Goal: Check status: Check status

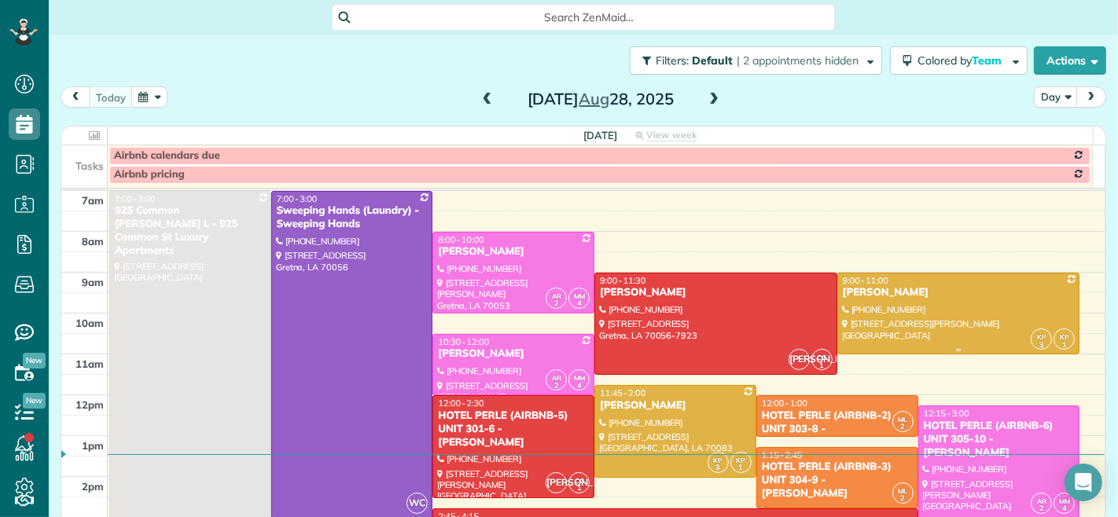
scroll to position [6, 6]
click at [479, 104] on span at bounding box center [487, 100] width 17 height 14
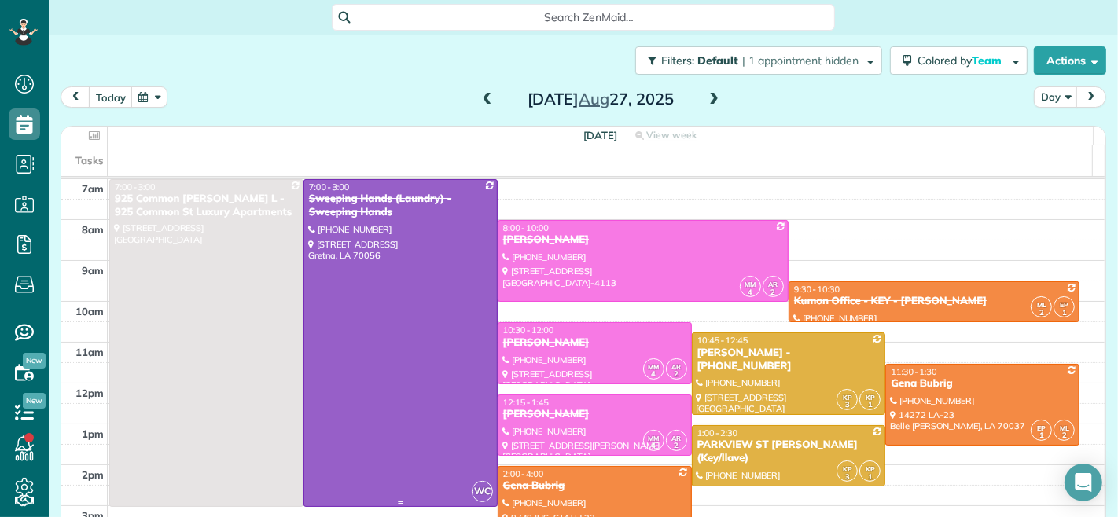
click at [454, 258] on div at bounding box center [400, 343] width 193 height 326
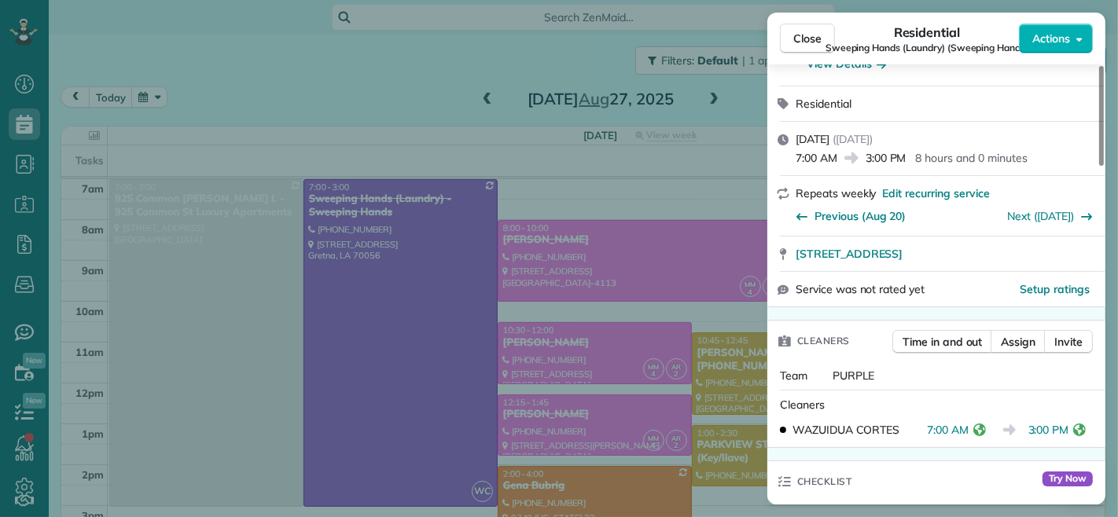
scroll to position [264, 0]
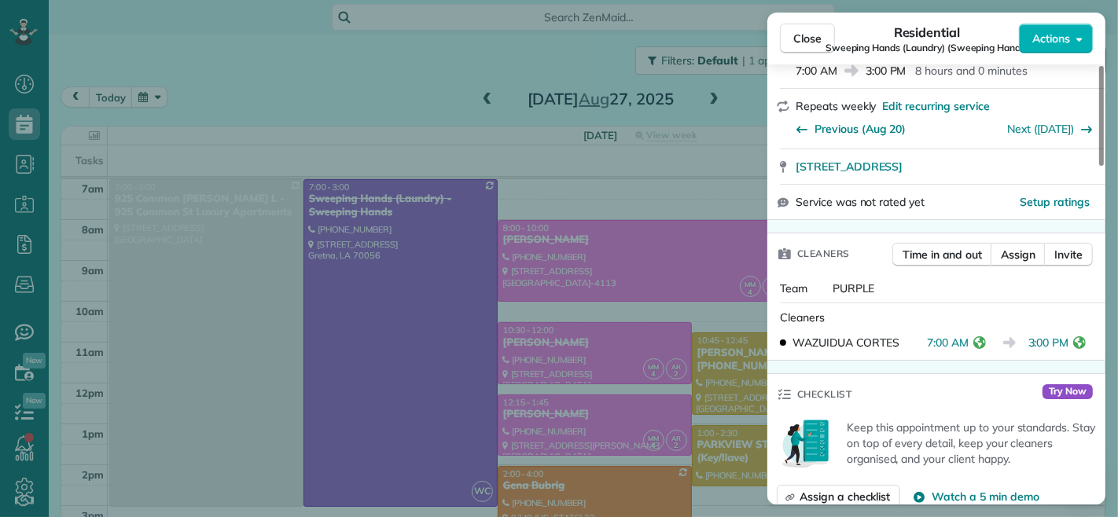
drag, startPoint x: 926, startPoint y: 344, endPoint x: 970, endPoint y: 344, distance: 43.2
click at [970, 344] on div "7:00 AM" at bounding box center [959, 343] width 64 height 16
drag, startPoint x: 1040, startPoint y: 347, endPoint x: 1072, endPoint y: 348, distance: 32.3
click at [1072, 348] on div "3:00 PM" at bounding box center [1060, 343] width 63 height 16
click at [795, 32] on span "Close" at bounding box center [807, 39] width 28 height 16
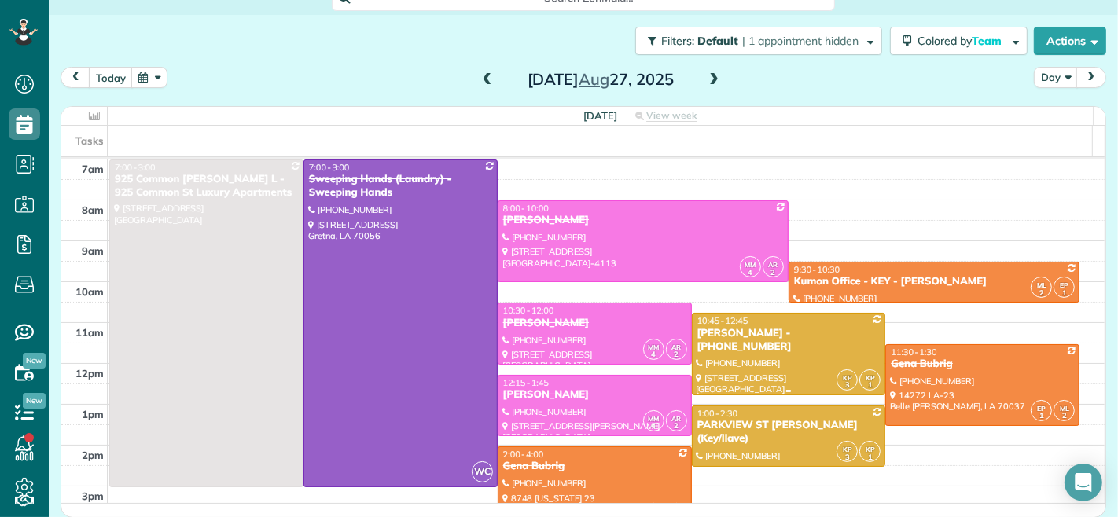
click at [744, 342] on div at bounding box center [789, 354] width 193 height 80
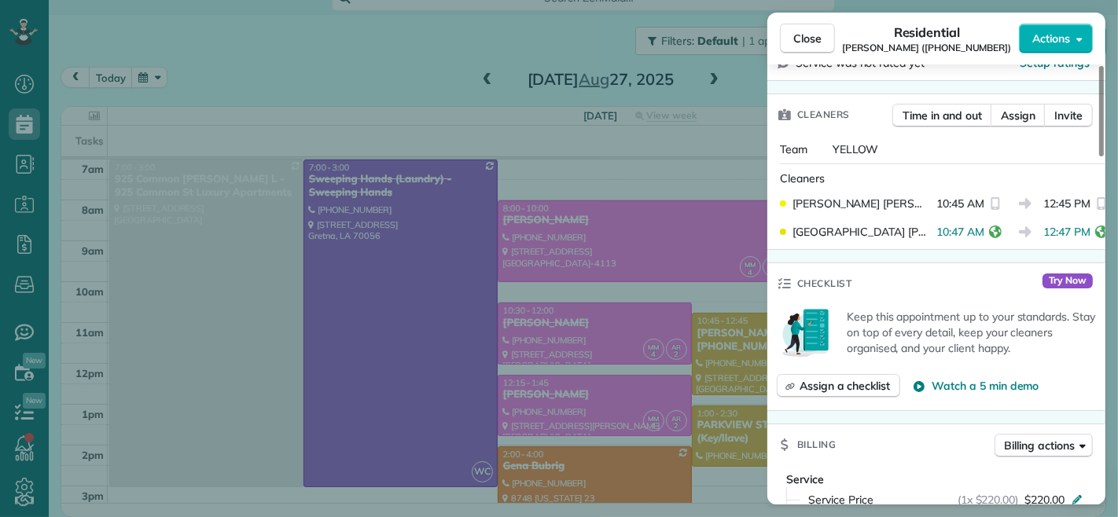
scroll to position [349, 0]
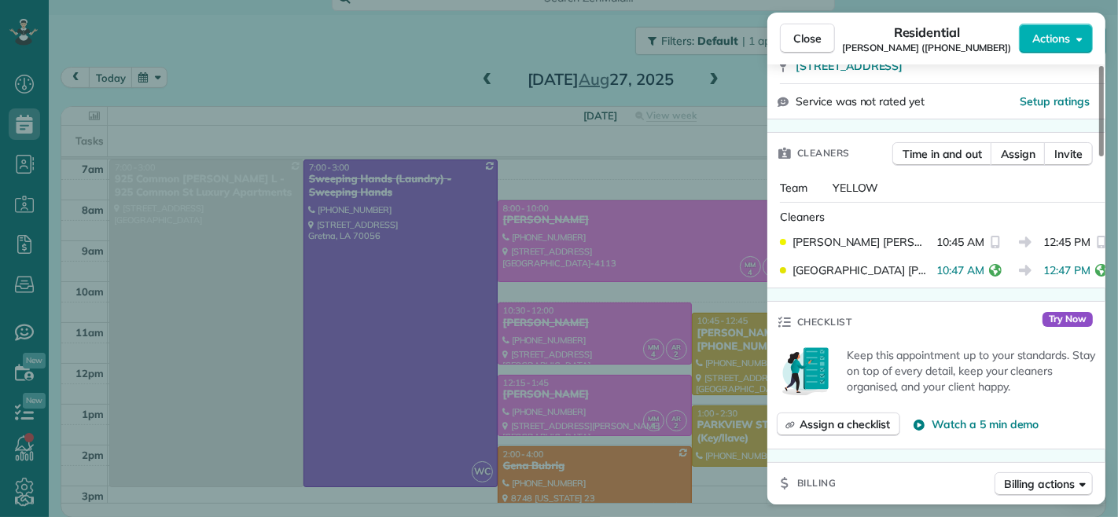
drag, startPoint x: 929, startPoint y: 272, endPoint x: 989, endPoint y: 278, distance: 60.1
click at [989, 278] on div "[PERSON_NAME] 10:47 AM 12:47 PM" at bounding box center [937, 270] width 326 height 28
drag, startPoint x: 929, startPoint y: 245, endPoint x: 975, endPoint y: 244, distance: 46.4
click at [975, 244] on span "10:45 AM" at bounding box center [961, 242] width 48 height 16
click at [818, 38] on span "Close" at bounding box center [807, 39] width 28 height 16
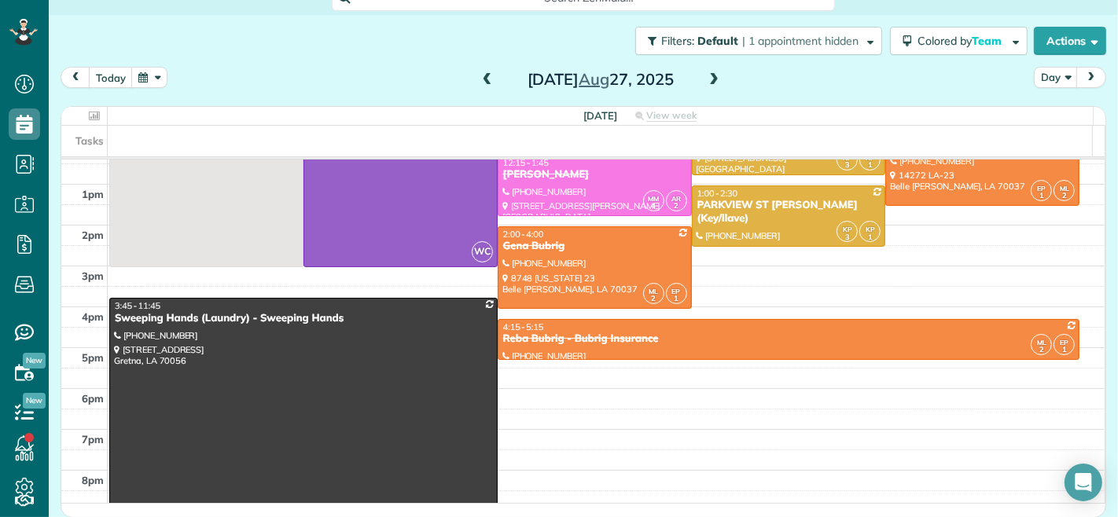
scroll to position [175, 0]
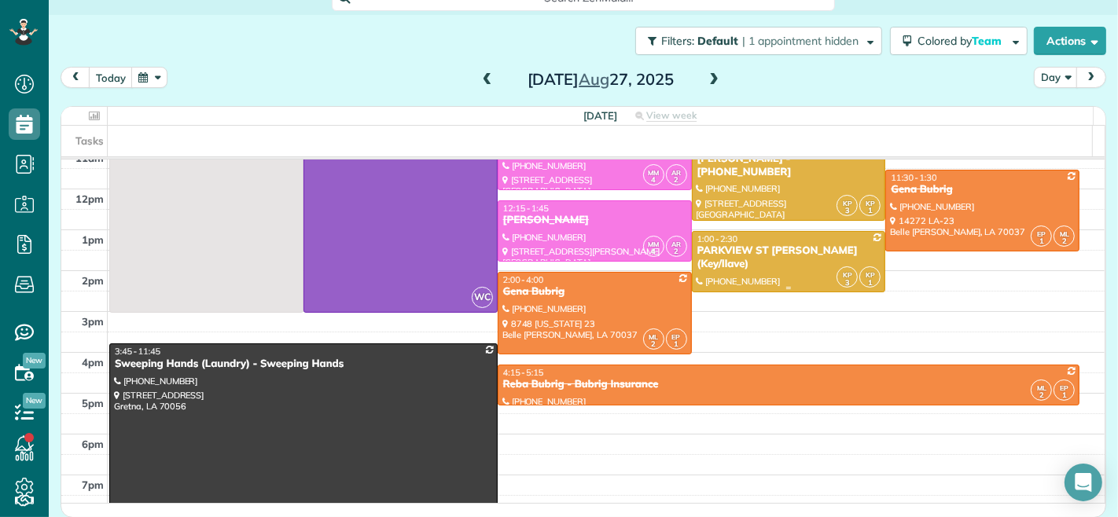
click at [761, 277] on div at bounding box center [789, 262] width 193 height 60
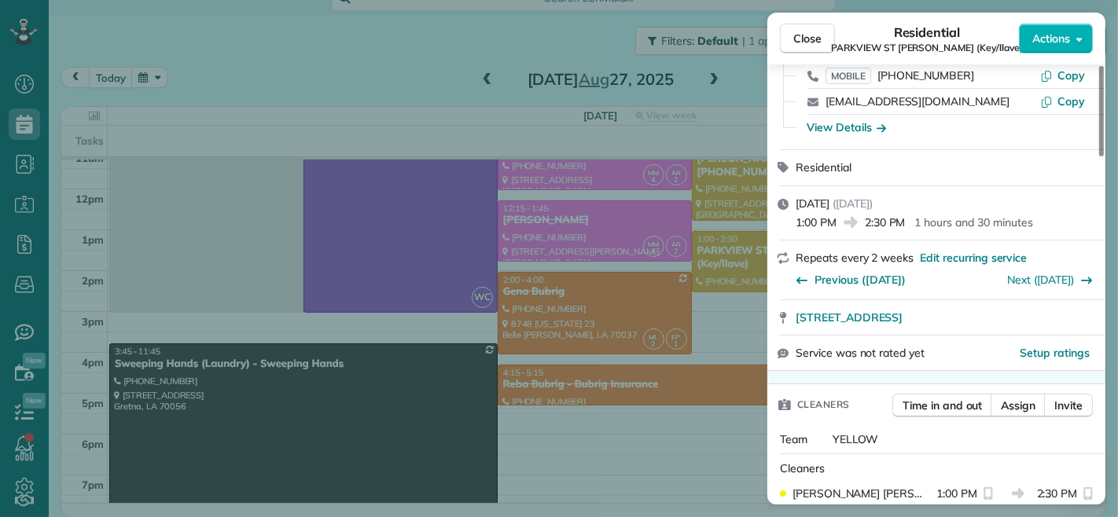
scroll to position [349, 0]
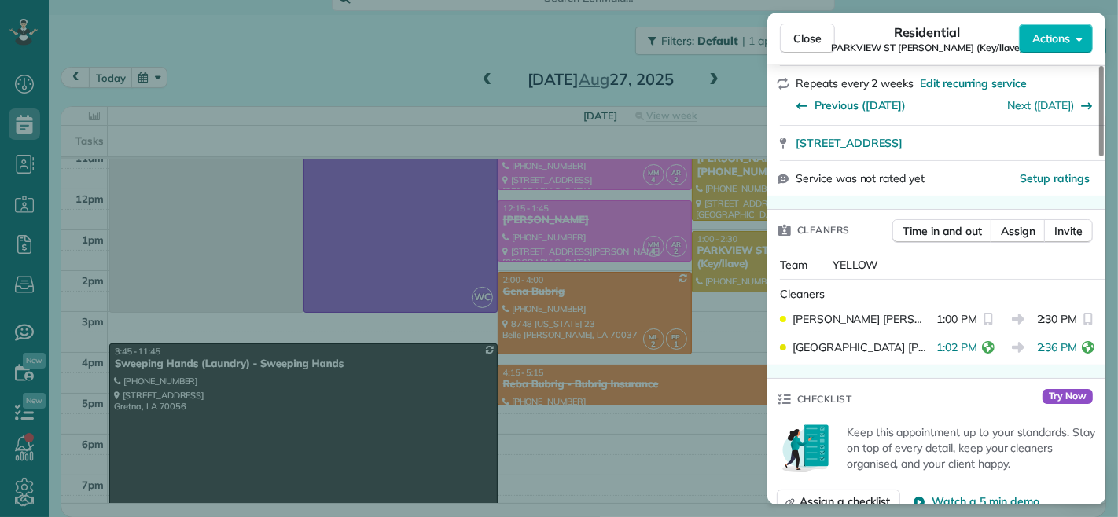
drag, startPoint x: 1029, startPoint y: 334, endPoint x: 1067, endPoint y: 331, distance: 38.7
click at [1067, 340] on span "2:36 PM" at bounding box center [1057, 348] width 41 height 16
drag, startPoint x: 1032, startPoint y: 302, endPoint x: 1069, endPoint y: 304, distance: 37.8
click at [1069, 311] on span "2:30 PM" at bounding box center [1057, 319] width 41 height 16
click at [808, 41] on span "Close" at bounding box center [807, 39] width 28 height 16
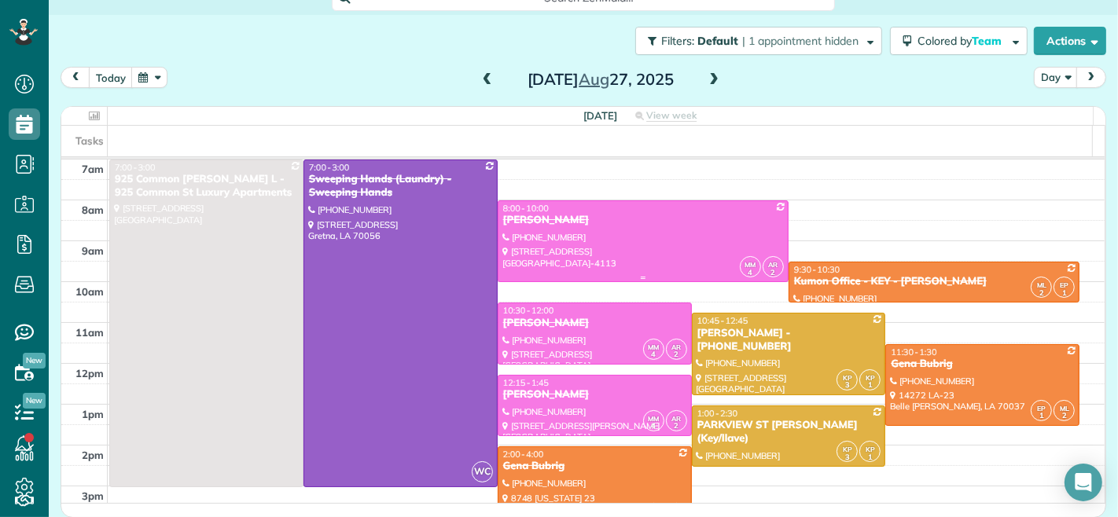
click at [686, 201] on div at bounding box center [643, 241] width 289 height 80
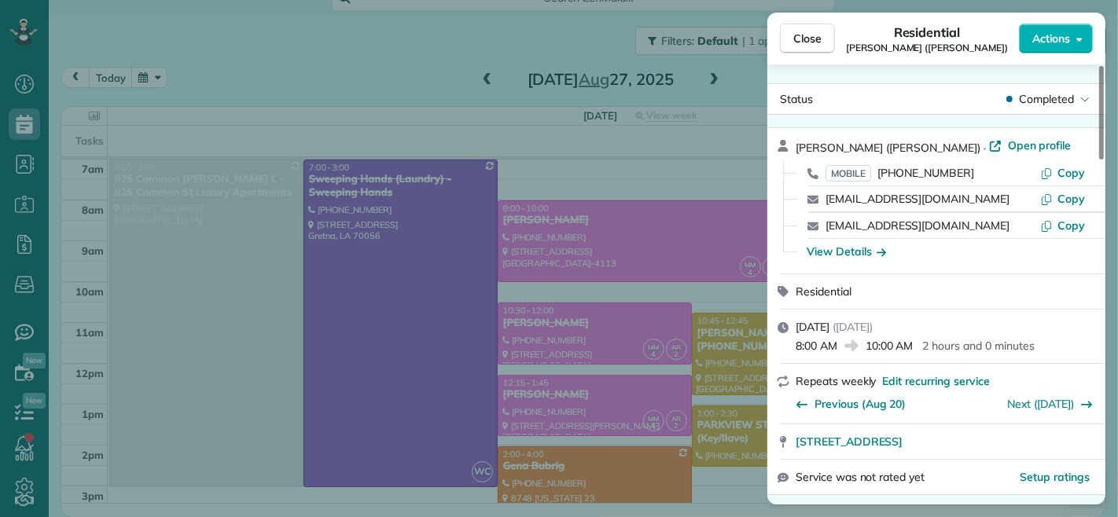
click at [797, 342] on span "8:00 AM" at bounding box center [817, 346] width 42 height 16
drag, startPoint x: 797, startPoint y: 346, endPoint x: 837, endPoint y: 347, distance: 40.1
click at [837, 347] on span "8:00 AM" at bounding box center [817, 346] width 42 height 16
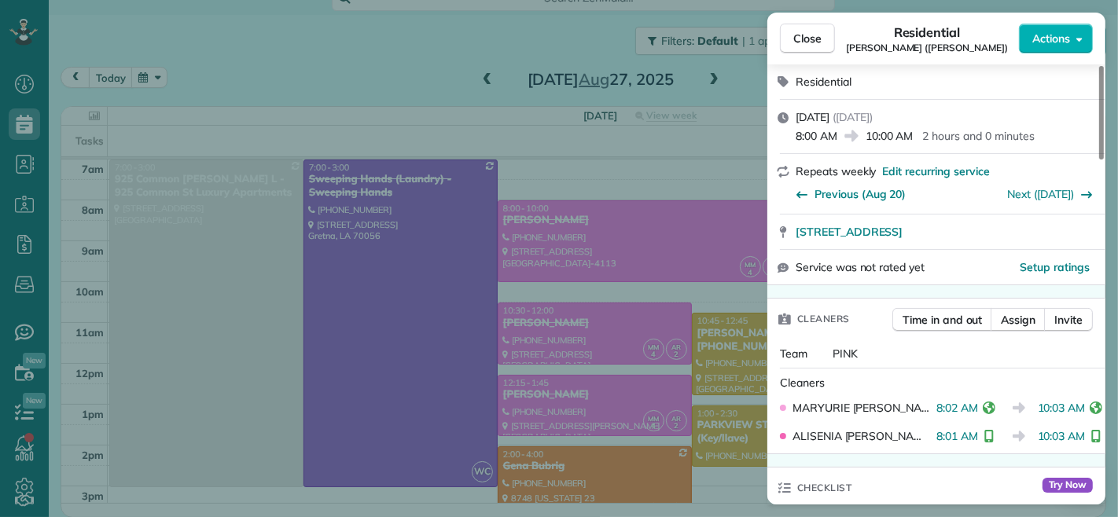
scroll to position [263, 0]
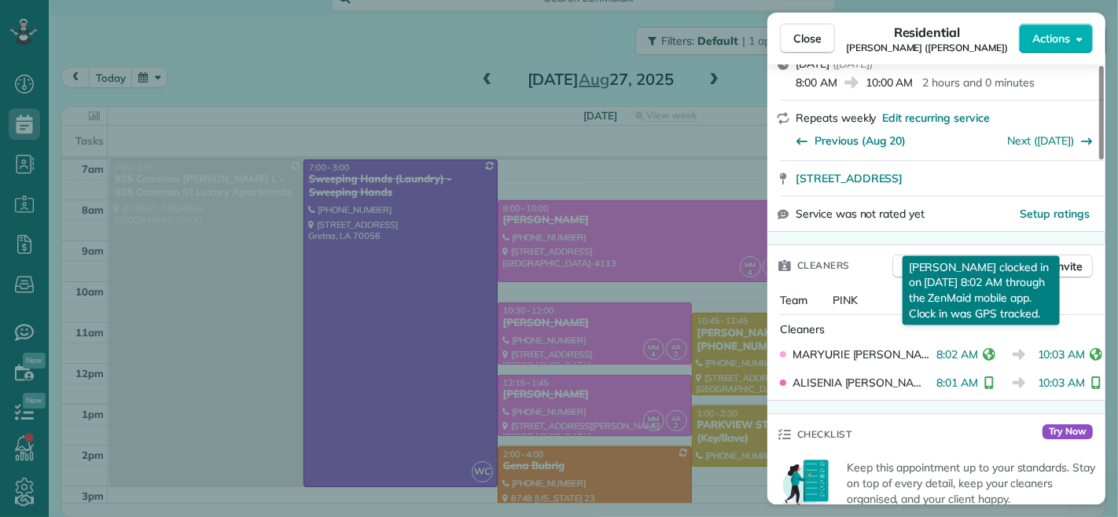
drag, startPoint x: 926, startPoint y: 358, endPoint x: 965, endPoint y: 354, distance: 38.7
click at [965, 354] on span "8:02 AM" at bounding box center [958, 355] width 42 height 16
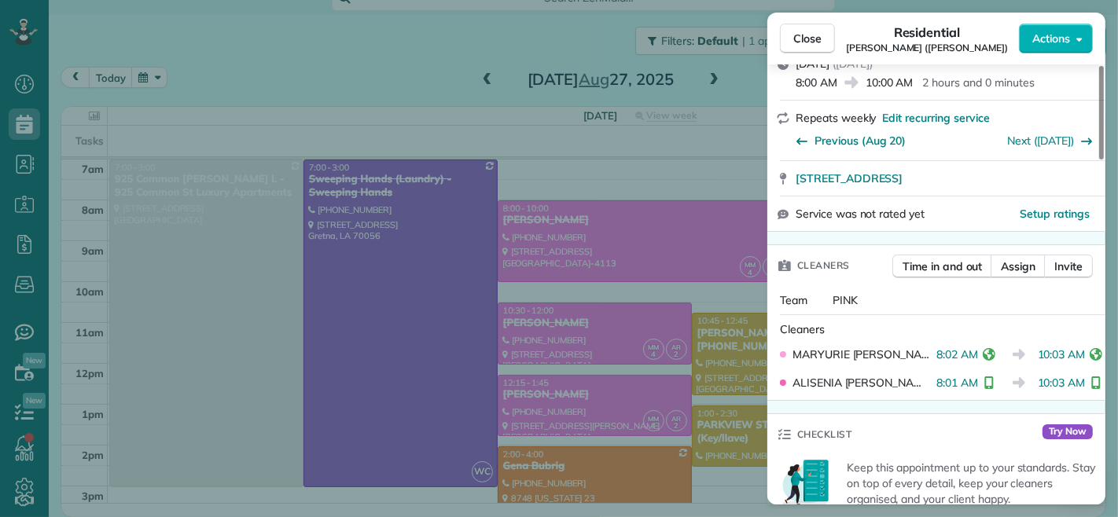
drag, startPoint x: 928, startPoint y: 381, endPoint x: 970, endPoint y: 383, distance: 42.5
click at [970, 383] on div "8:01 AM" at bounding box center [969, 383] width 64 height 16
drag, startPoint x: 798, startPoint y: 50, endPoint x: 668, endPoint y: 200, distance: 198.5
click at [798, 50] on button "Close" at bounding box center [807, 39] width 55 height 30
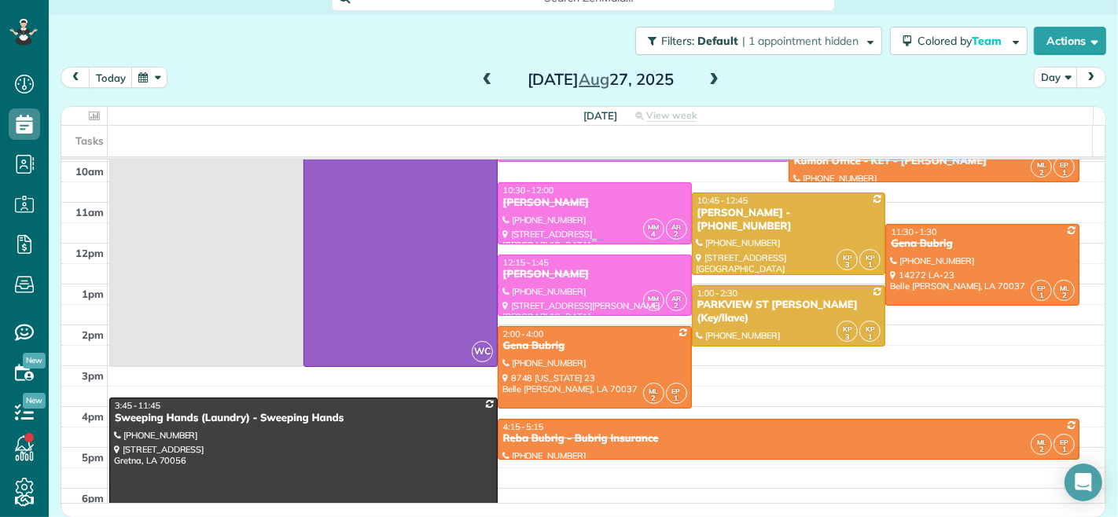
scroll to position [175, 0]
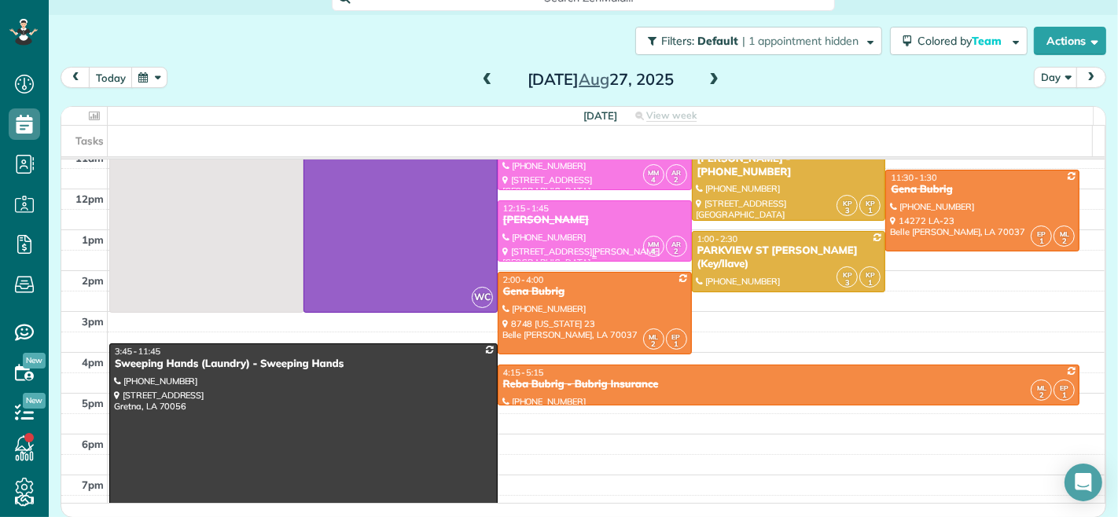
click at [535, 240] on div at bounding box center [595, 231] width 193 height 60
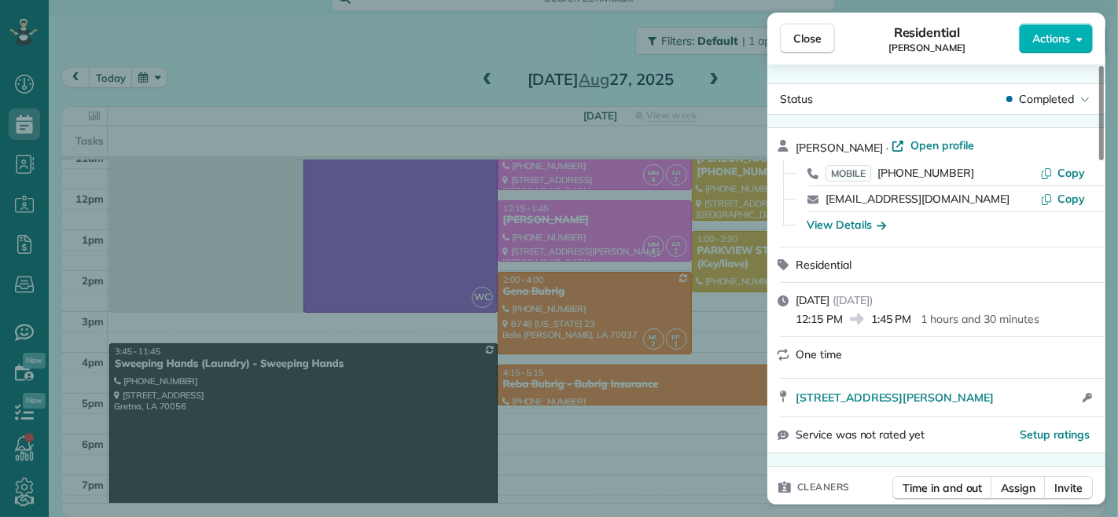
drag, startPoint x: 873, startPoint y: 325, endPoint x: 912, endPoint y: 326, distance: 39.3
click at [912, 326] on span "1:45 PM" at bounding box center [891, 319] width 41 height 16
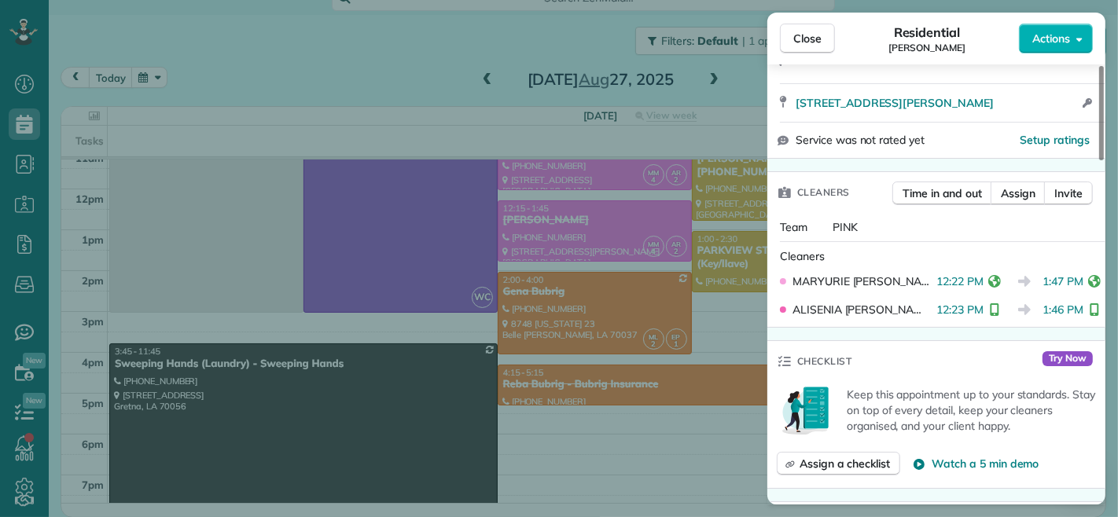
scroll to position [349, 0]
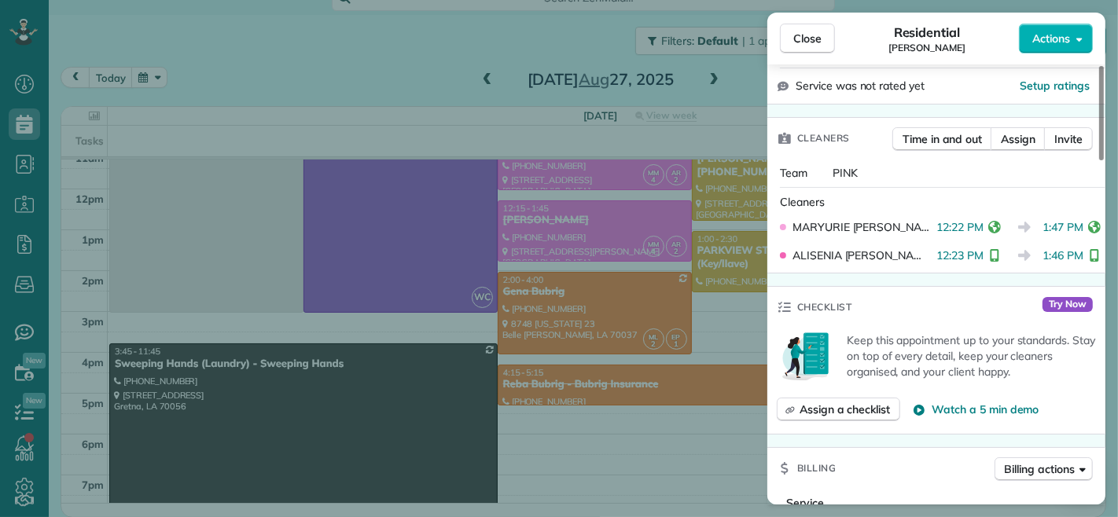
drag, startPoint x: 1038, startPoint y: 257, endPoint x: 1073, endPoint y: 259, distance: 35.5
click at [1073, 259] on span "1:46 PM" at bounding box center [1063, 256] width 41 height 16
drag, startPoint x: 1038, startPoint y: 229, endPoint x: 1073, endPoint y: 230, distance: 35.4
click at [1073, 230] on span "1:47 PM" at bounding box center [1063, 227] width 41 height 16
click at [826, 40] on button "Close" at bounding box center [807, 39] width 55 height 30
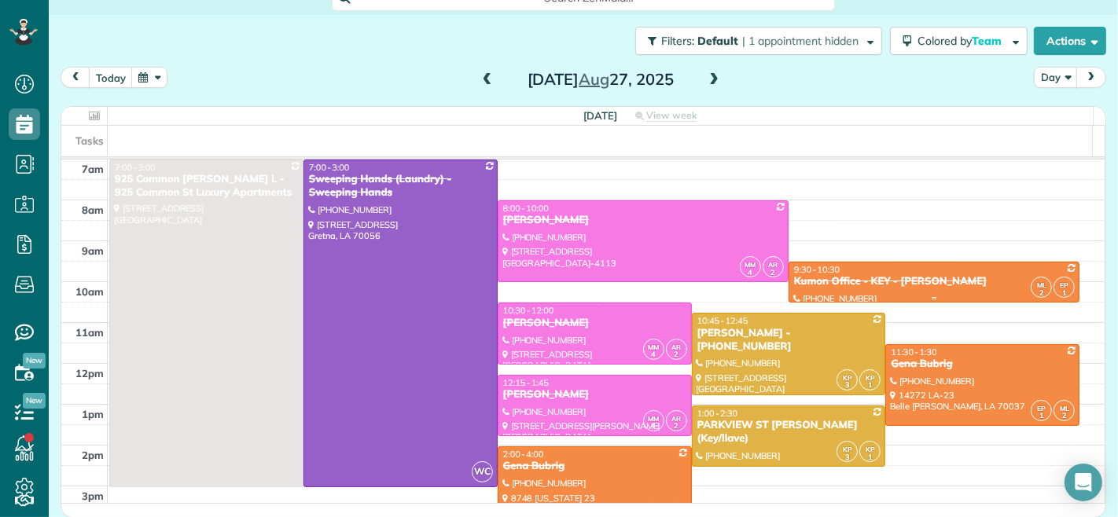
click at [906, 284] on div "Kumon Office - KEY - [PERSON_NAME]" at bounding box center [934, 281] width 282 height 13
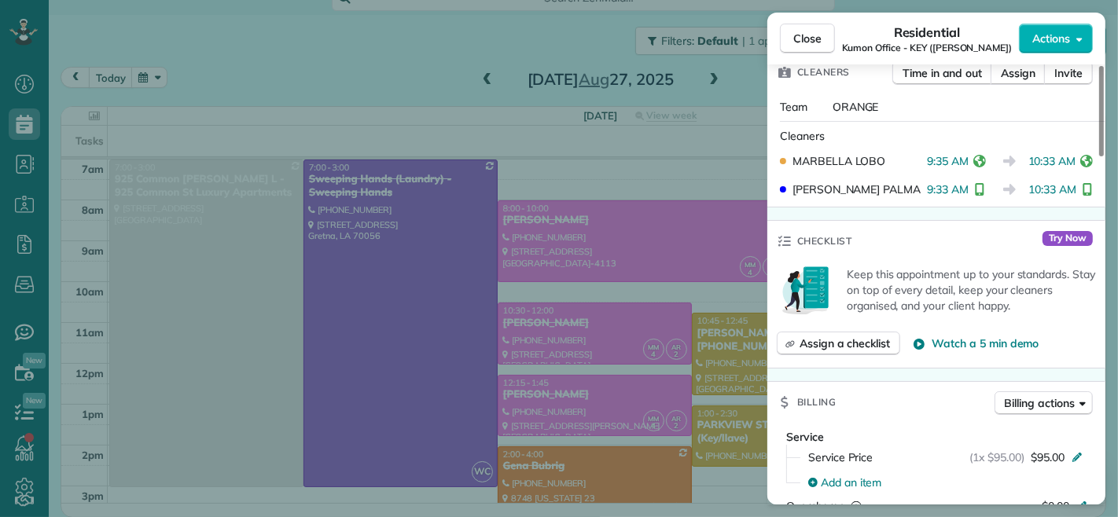
scroll to position [437, 0]
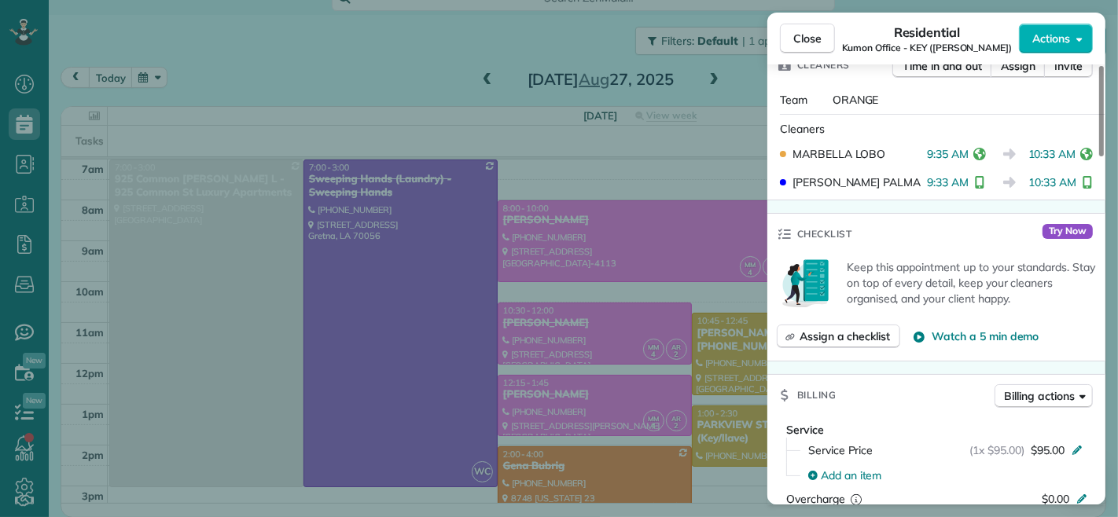
drag, startPoint x: 929, startPoint y: 182, endPoint x: 967, endPoint y: 183, distance: 37.8
click at [967, 183] on span "9:33 AM" at bounding box center [948, 183] width 42 height 16
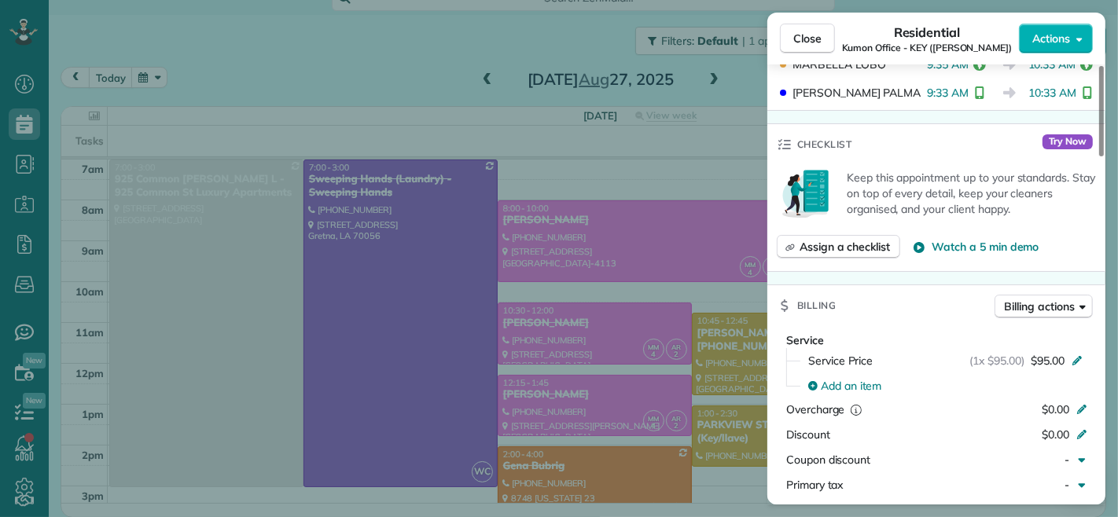
scroll to position [171, 0]
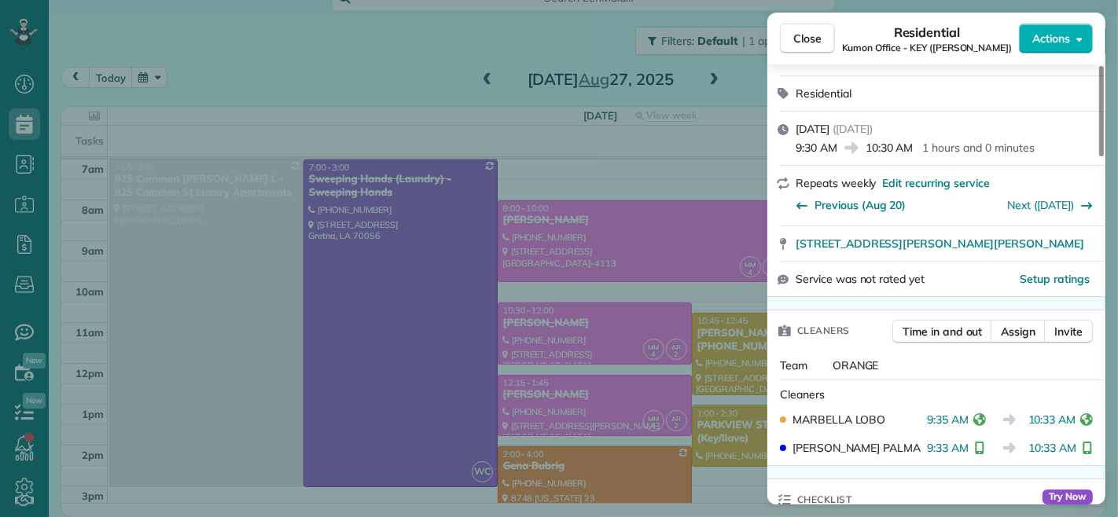
drag, startPoint x: 797, startPoint y: 149, endPoint x: 836, endPoint y: 153, distance: 39.4
click at [836, 153] on span "9:30 AM" at bounding box center [817, 148] width 42 height 16
drag, startPoint x: 813, startPoint y: 40, endPoint x: 811, endPoint y: 55, distance: 15.1
click at [813, 40] on span "Close" at bounding box center [807, 39] width 28 height 16
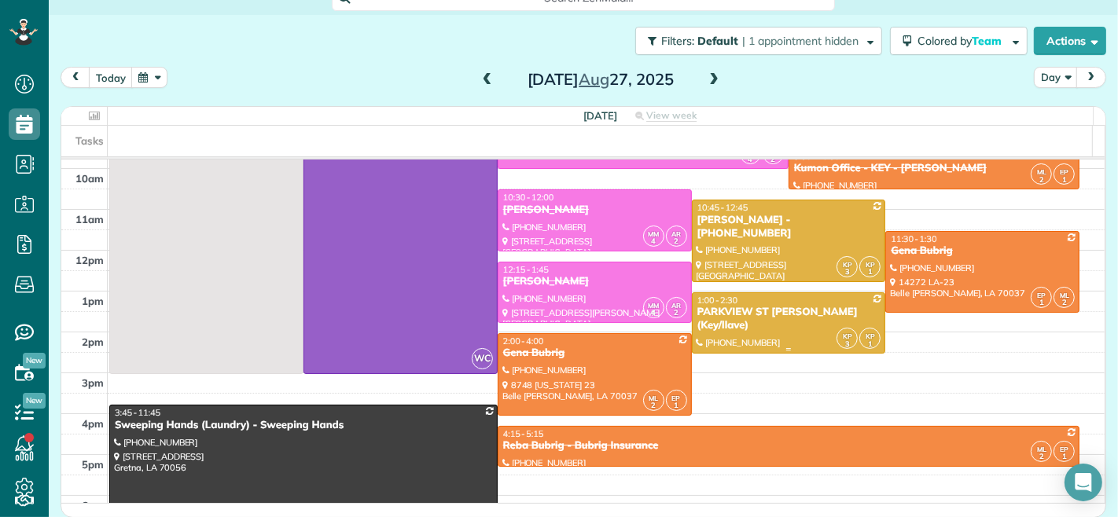
scroll to position [175, 0]
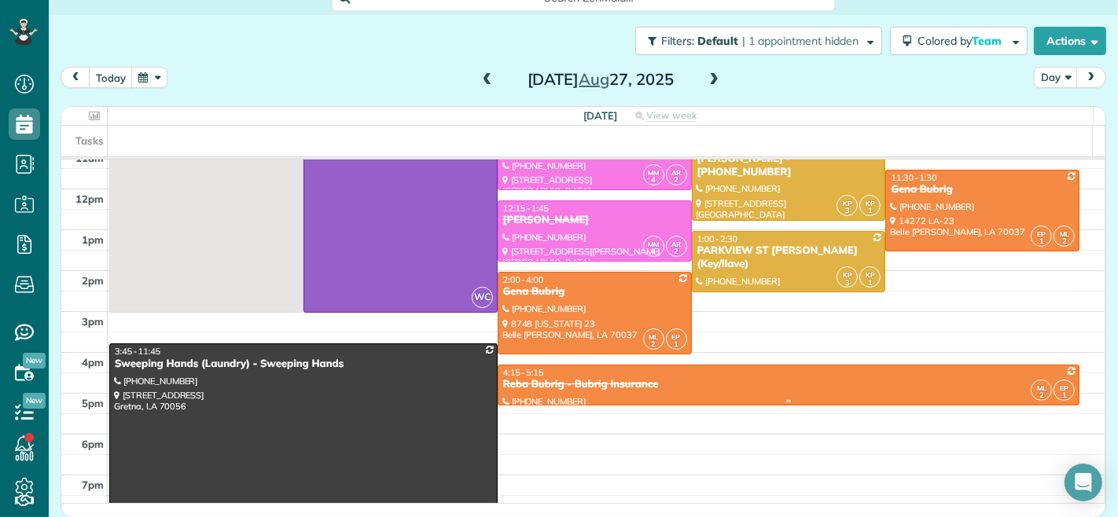
click at [605, 376] on div "4:15 - 5:15" at bounding box center [788, 372] width 573 height 11
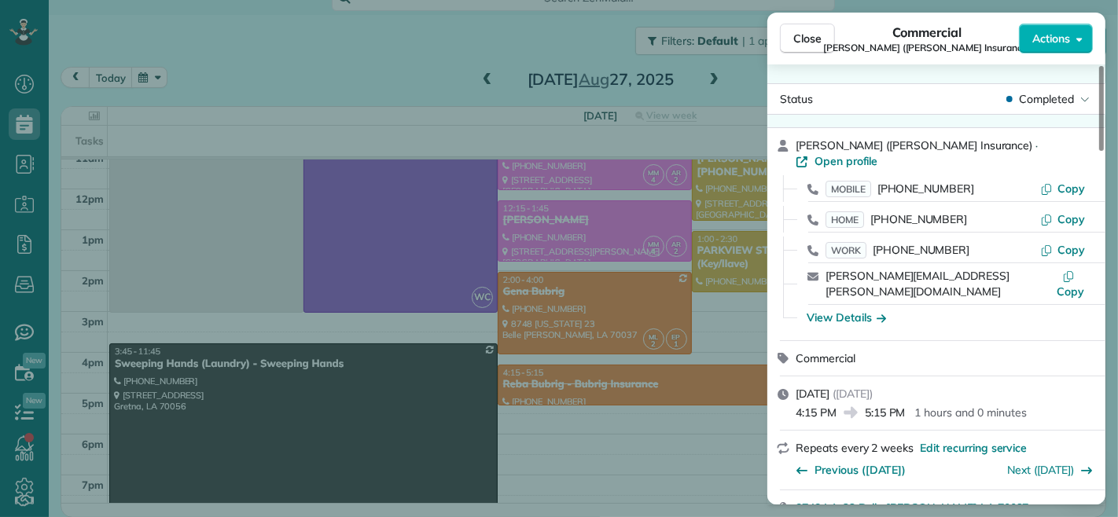
scroll to position [88, 0]
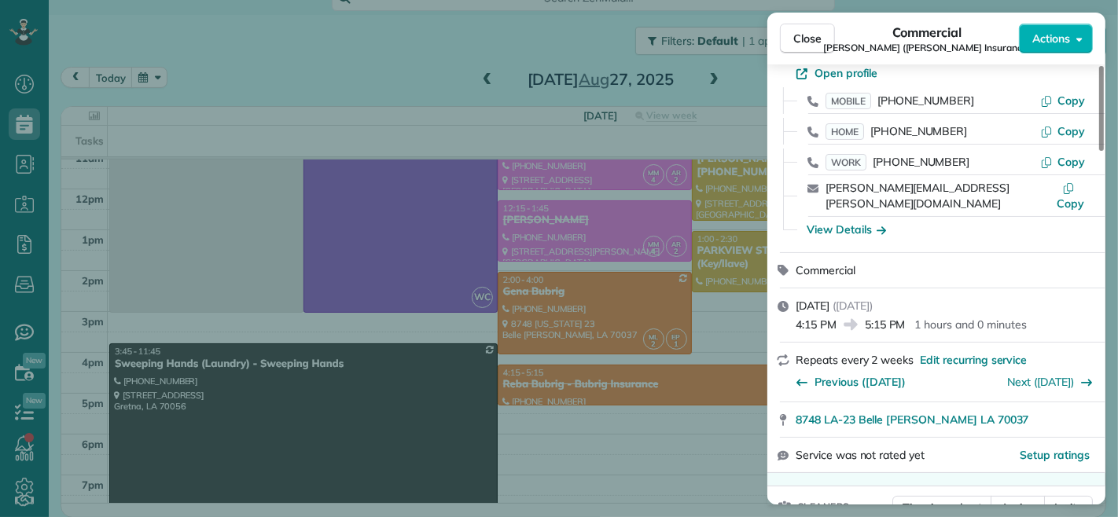
drag, startPoint x: 867, startPoint y: 293, endPoint x: 907, endPoint y: 295, distance: 40.9
click at [907, 314] on div "4:15 PM 5:15 PM 1 hours and 0 minutes" at bounding box center [946, 323] width 300 height 19
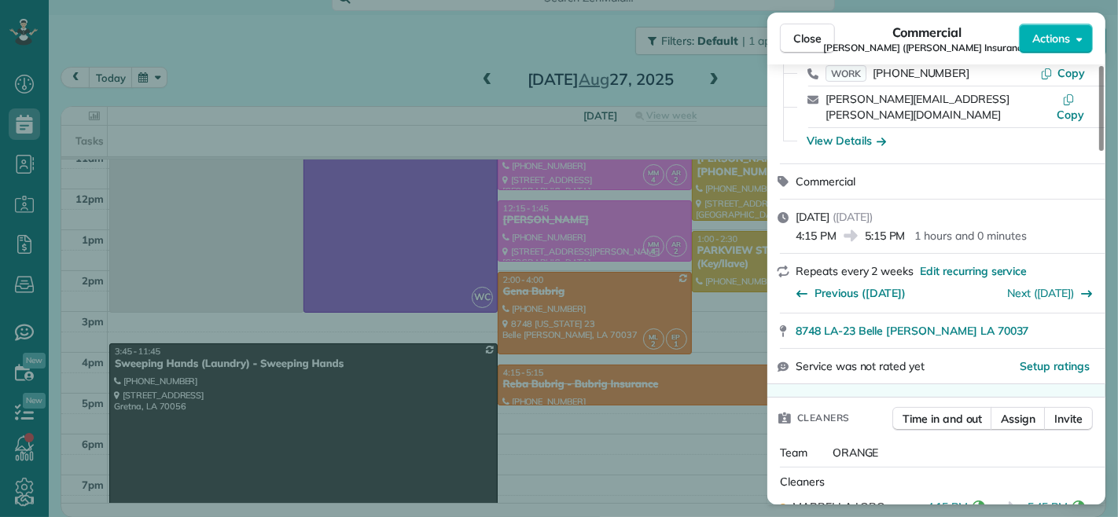
scroll to position [265, 0]
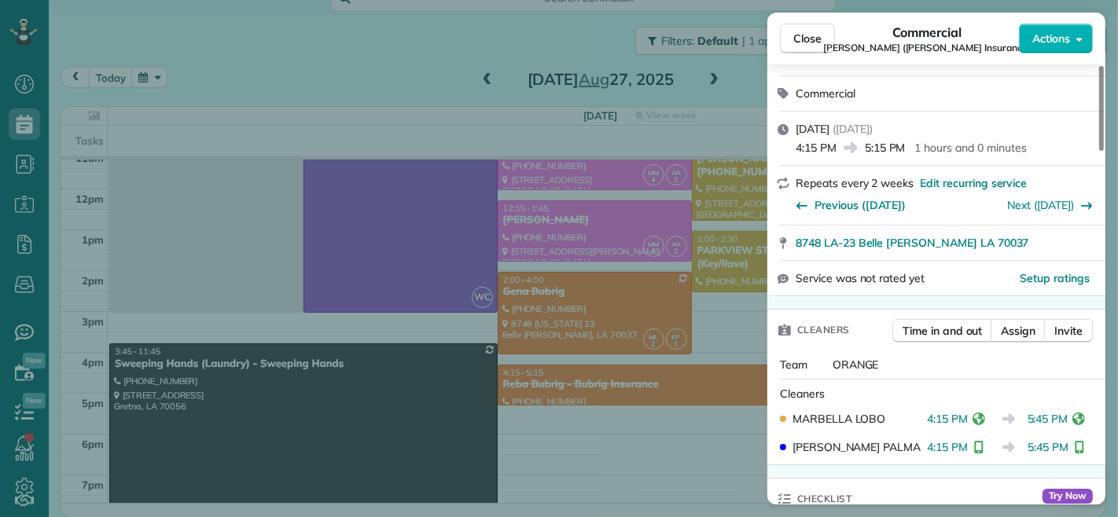
drag, startPoint x: 1028, startPoint y: 387, endPoint x: 1066, endPoint y: 389, distance: 38.6
click at [1066, 411] on span "5:45 PM" at bounding box center [1048, 419] width 41 height 16
click at [1047, 411] on span "5:45 PM" at bounding box center [1048, 419] width 41 height 16
drag, startPoint x: 1030, startPoint y: 388, endPoint x: 1066, endPoint y: 385, distance: 36.2
click at [1066, 411] on span "5:45 PM" at bounding box center [1048, 419] width 41 height 16
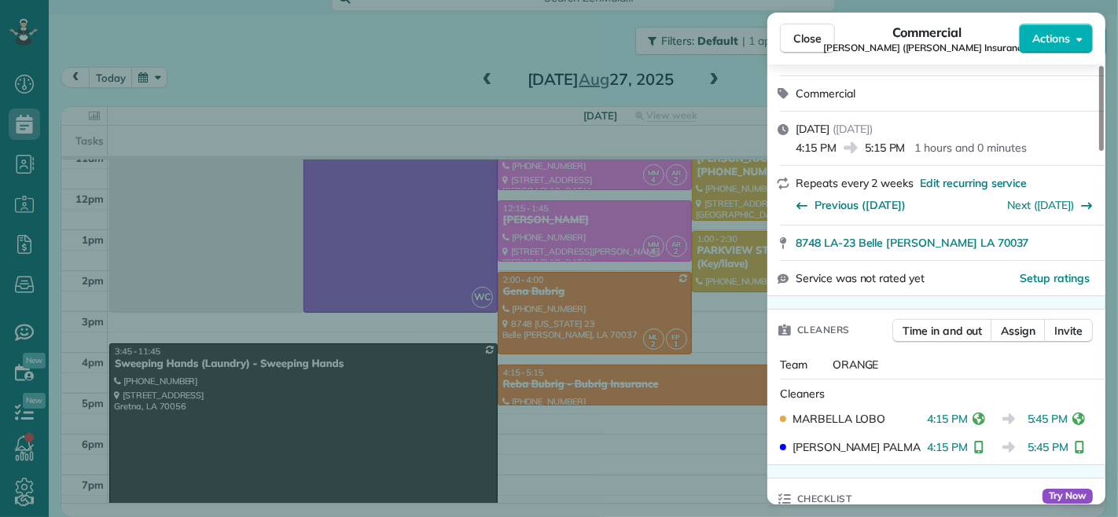
drag, startPoint x: 867, startPoint y: 112, endPoint x: 907, endPoint y: 116, distance: 40.3
click at [906, 140] on span "5:15 PM" at bounding box center [885, 148] width 41 height 16
drag, startPoint x: 803, startPoint y: 35, endPoint x: 756, endPoint y: 151, distance: 124.8
click at [803, 35] on span "Close" at bounding box center [807, 39] width 28 height 16
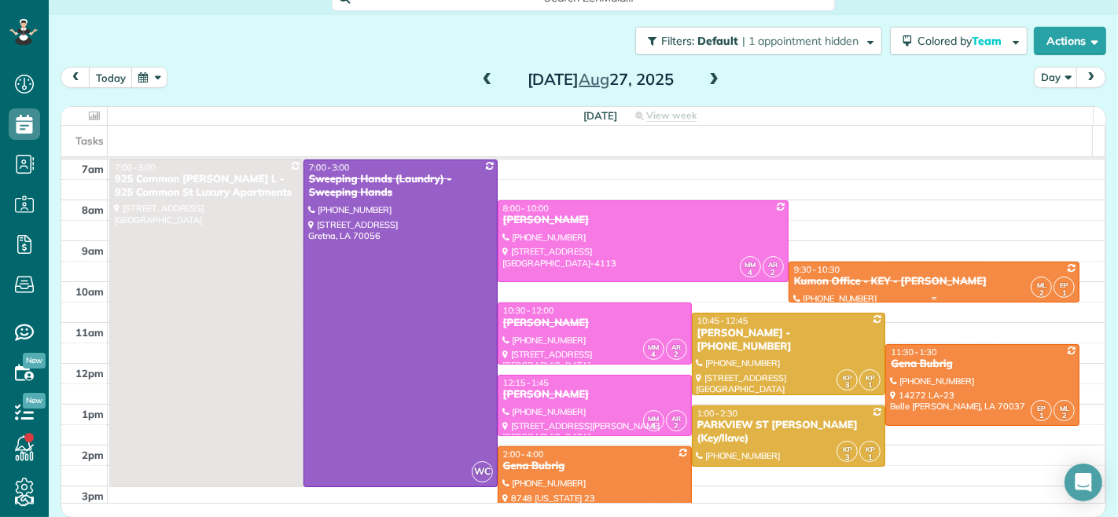
click at [881, 275] on div "Kumon Office - KEY - [PERSON_NAME]" at bounding box center [934, 281] width 282 height 13
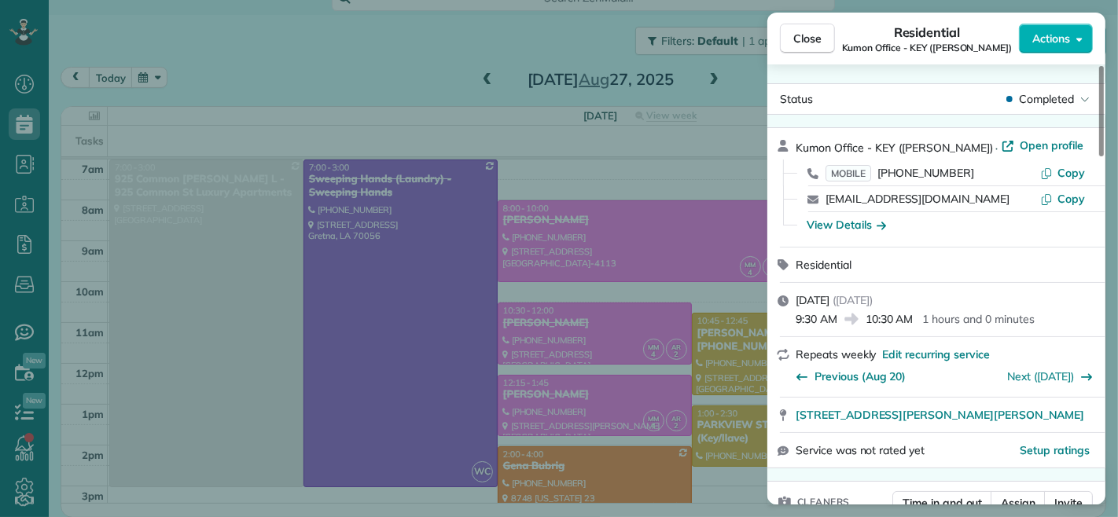
drag, startPoint x: 796, startPoint y: 323, endPoint x: 837, endPoint y: 324, distance: 41.7
click at [837, 324] on span "9:30 AM" at bounding box center [817, 319] width 42 height 16
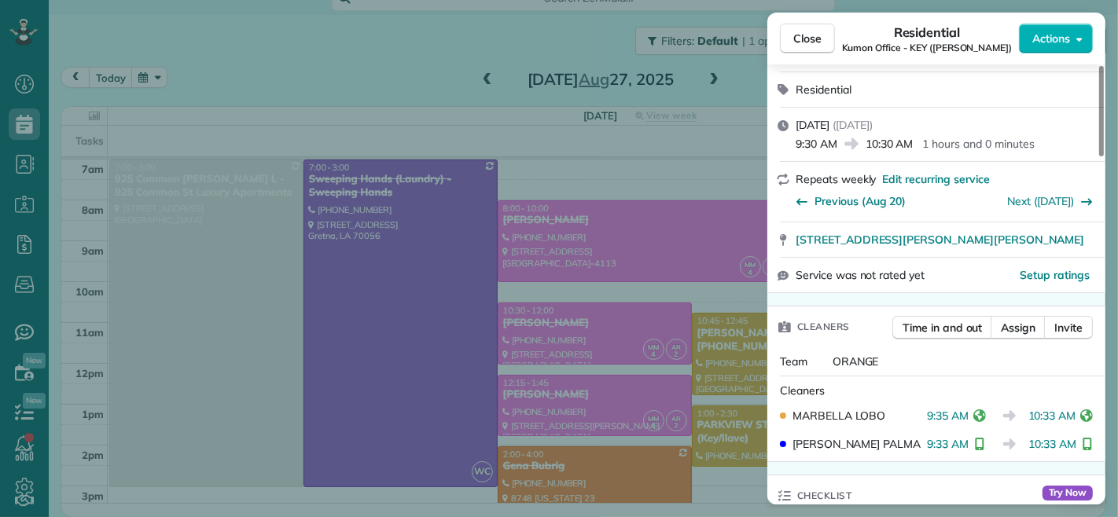
drag, startPoint x: 926, startPoint y: 418, endPoint x: 969, endPoint y: 414, distance: 42.6
click at [969, 414] on span "9:35 AM" at bounding box center [948, 416] width 42 height 16
click at [966, 365] on div "Team ORANGE" at bounding box center [936, 362] width 338 height 28
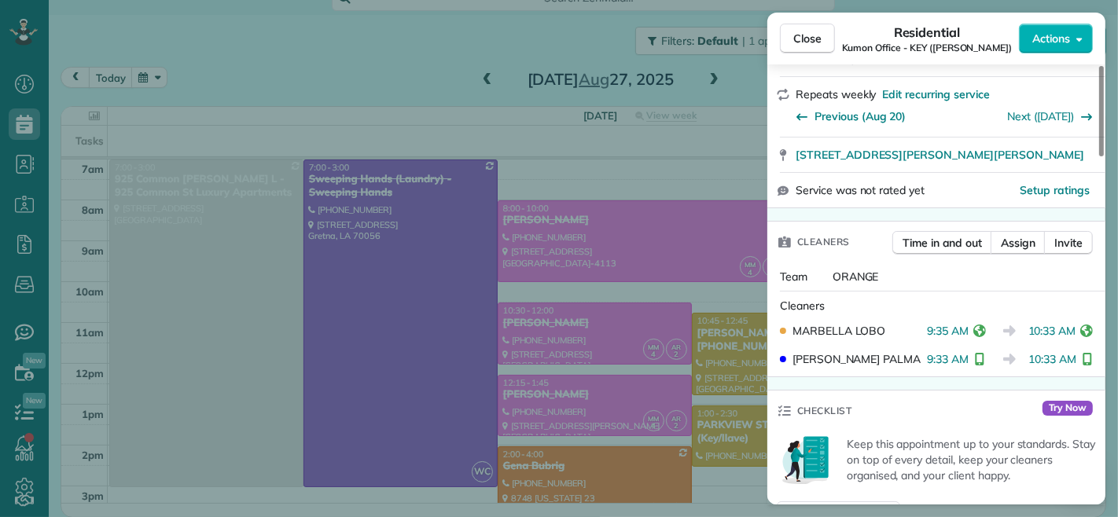
scroll to position [0, 0]
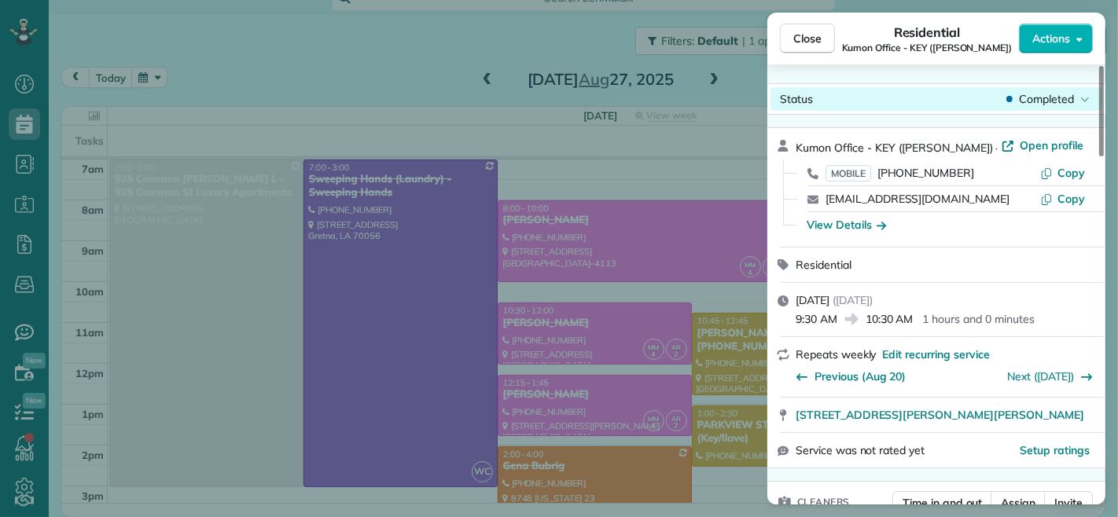
click at [816, 42] on span "Close" at bounding box center [807, 39] width 28 height 16
